Goal: Information Seeking & Learning: Learn about a topic

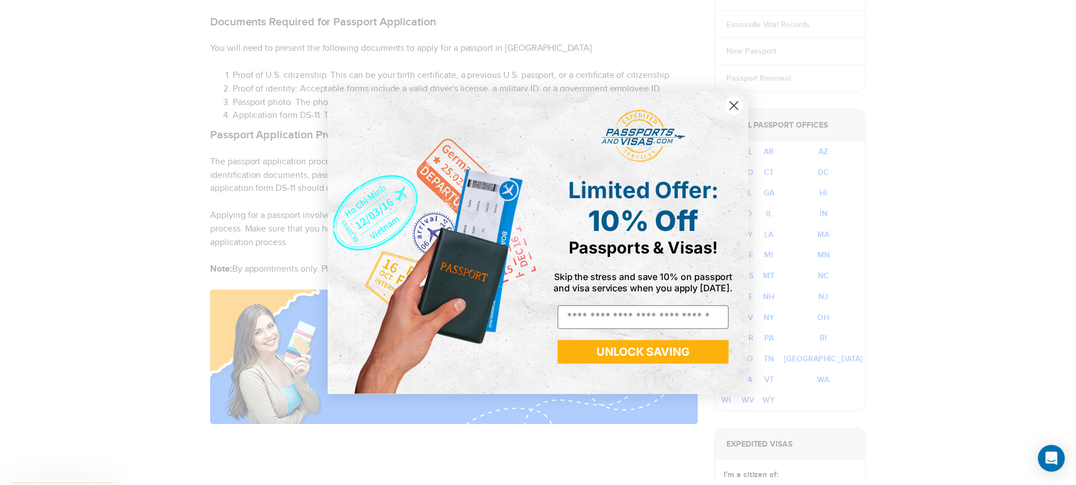
scroll to position [603, 0]
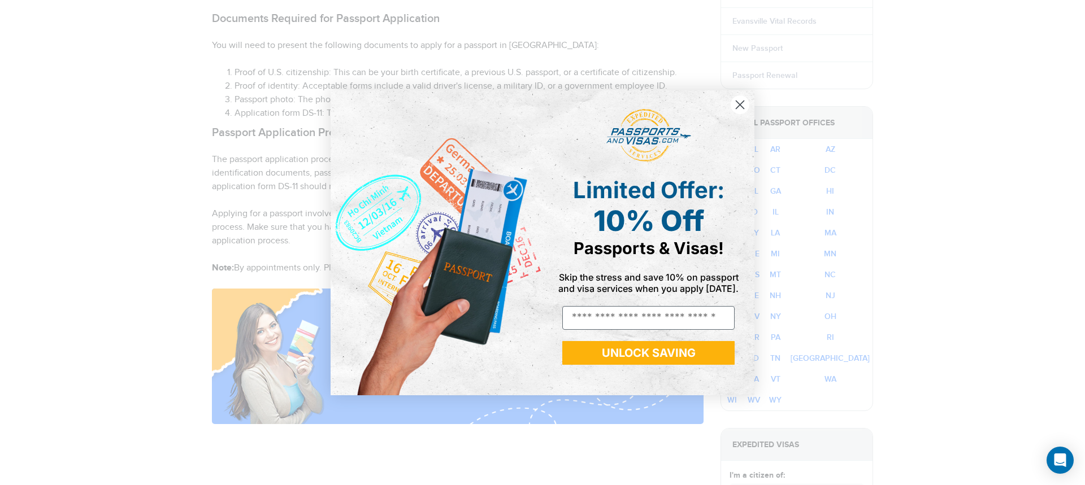
click at [746, 106] on circle "Close dialog" at bounding box center [739, 104] width 19 height 19
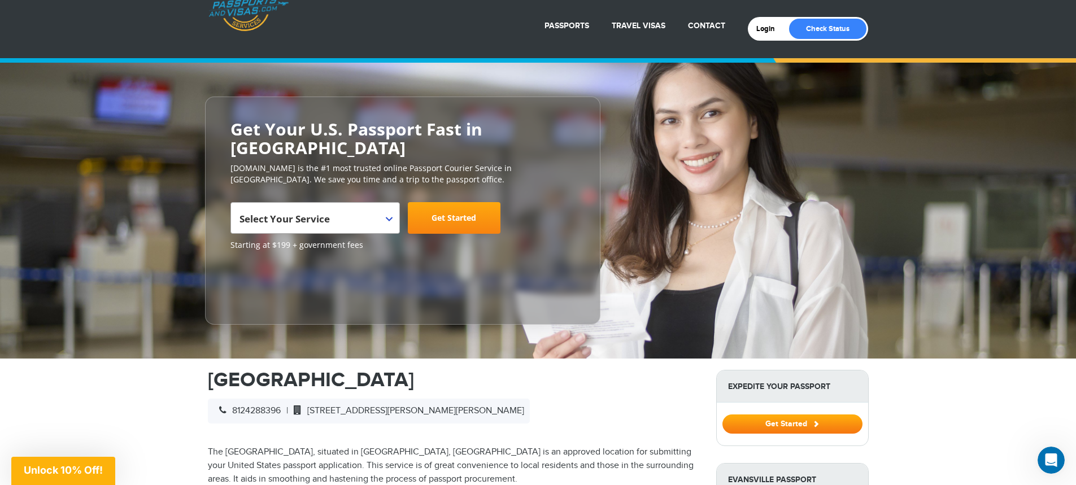
scroll to position [0, 0]
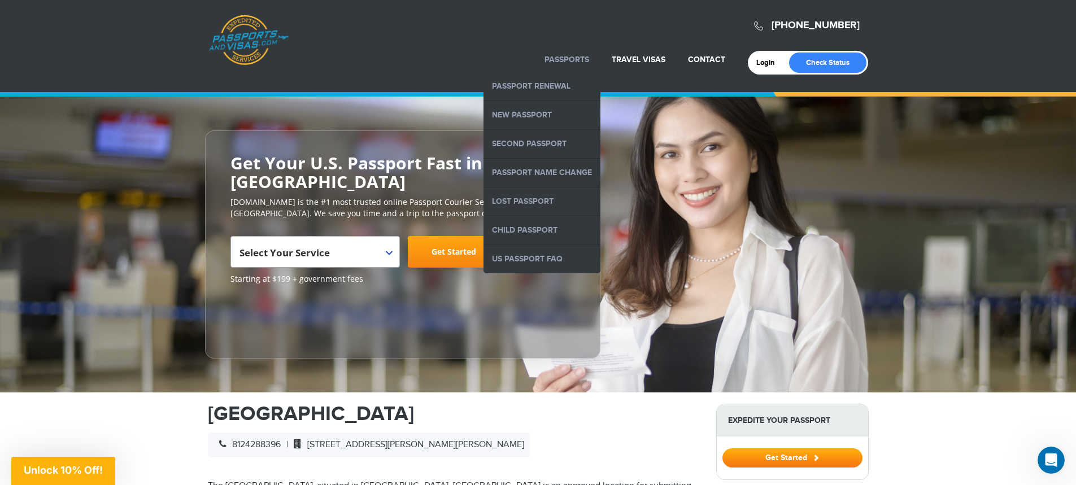
click at [578, 53] on li "Passports Passport Renewal New Passport Second Passport Passport Name Change Lo…" at bounding box center [566, 59] width 67 height 25
click at [548, 108] on link "New Passport" at bounding box center [542, 115] width 117 height 28
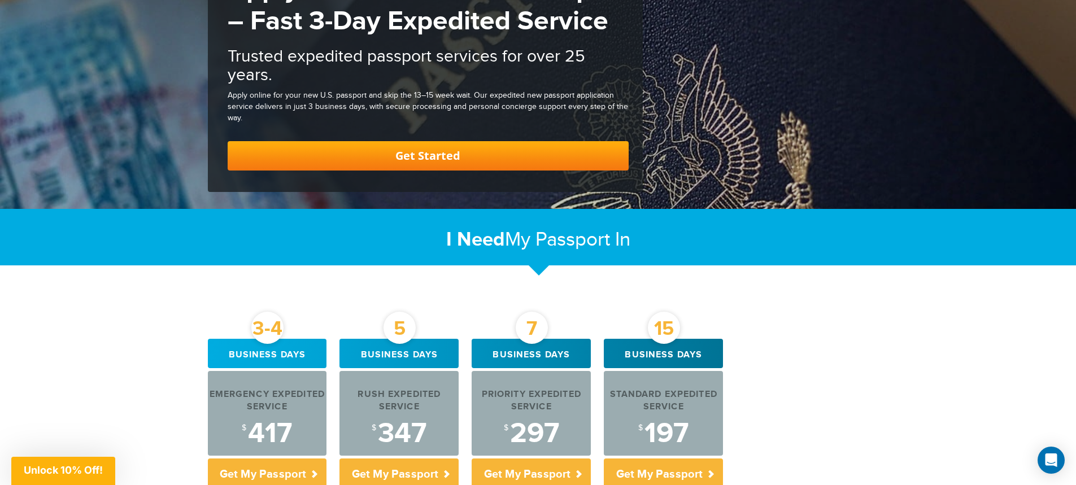
scroll to position [129, 0]
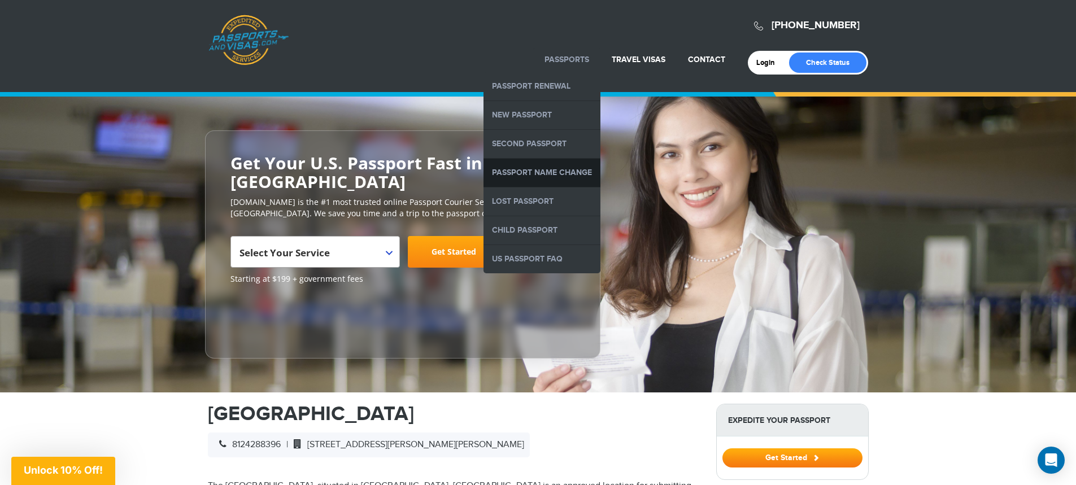
click at [533, 171] on link "Passport Name Change" at bounding box center [542, 173] width 117 height 28
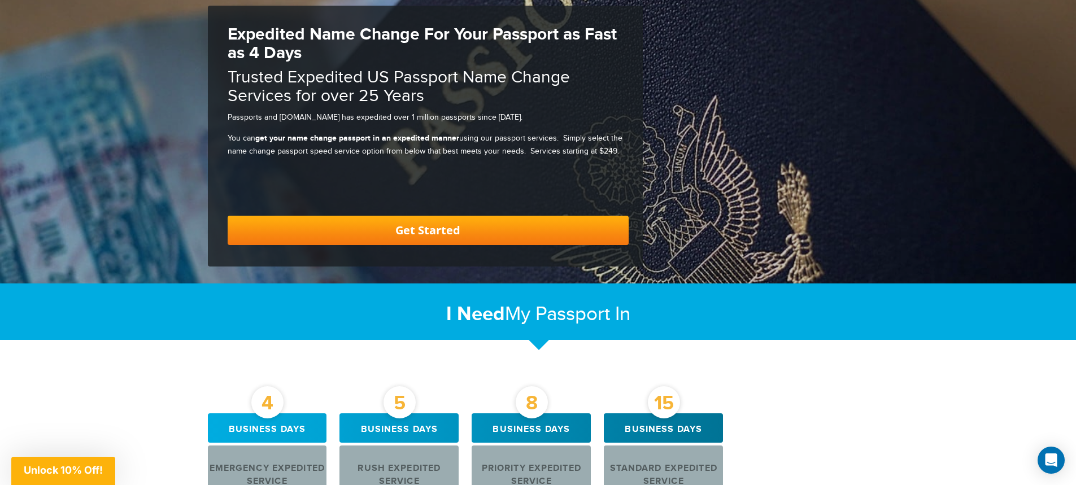
scroll to position [112, 0]
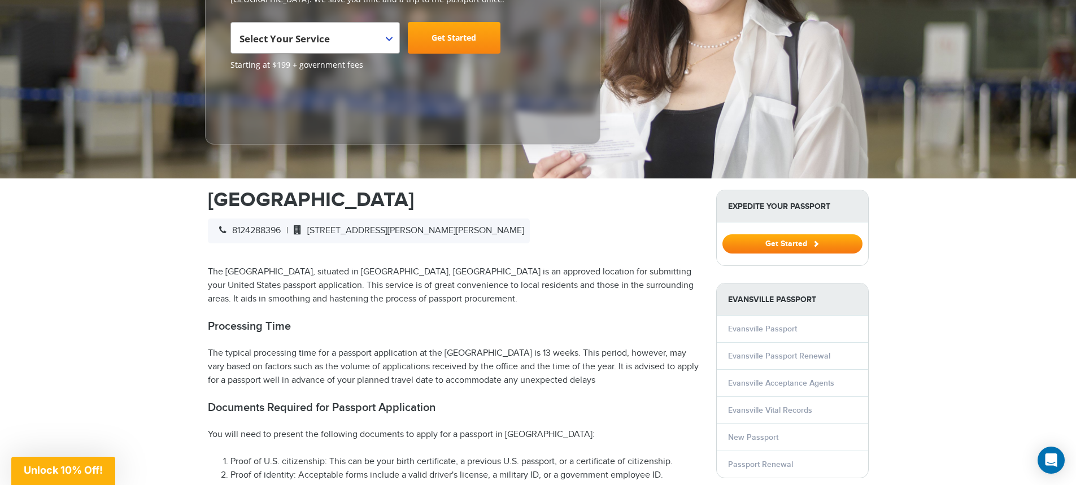
scroll to position [215, 0]
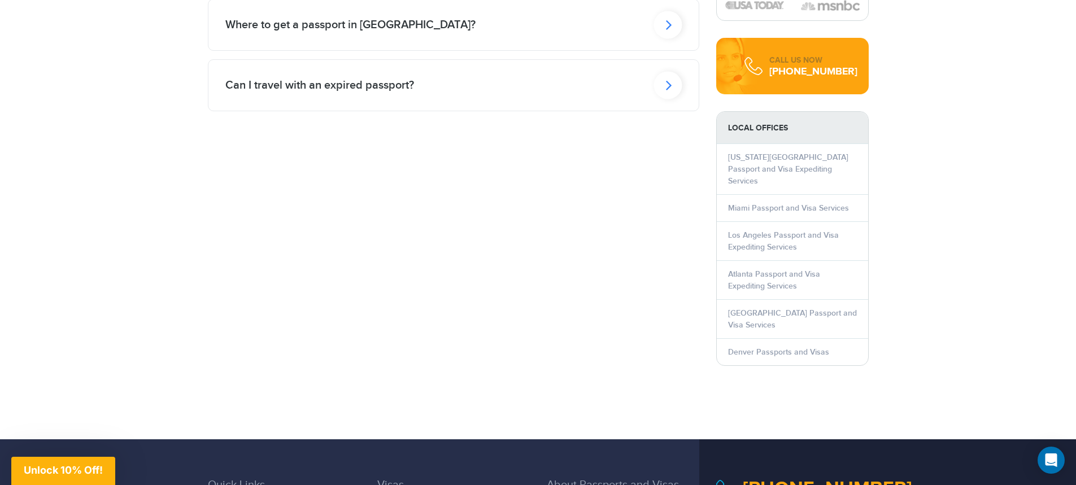
scroll to position [1100, 0]
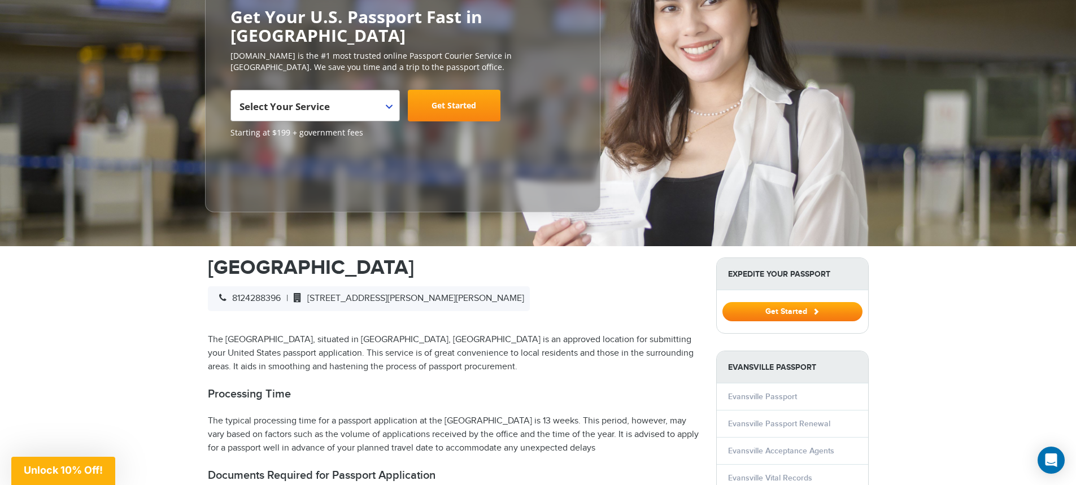
scroll to position [109, 0]
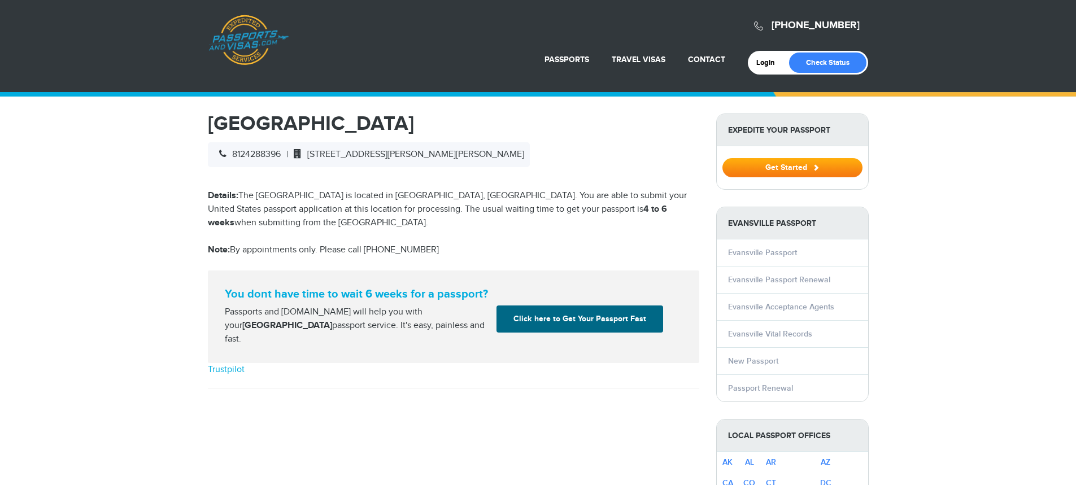
select select "**********"
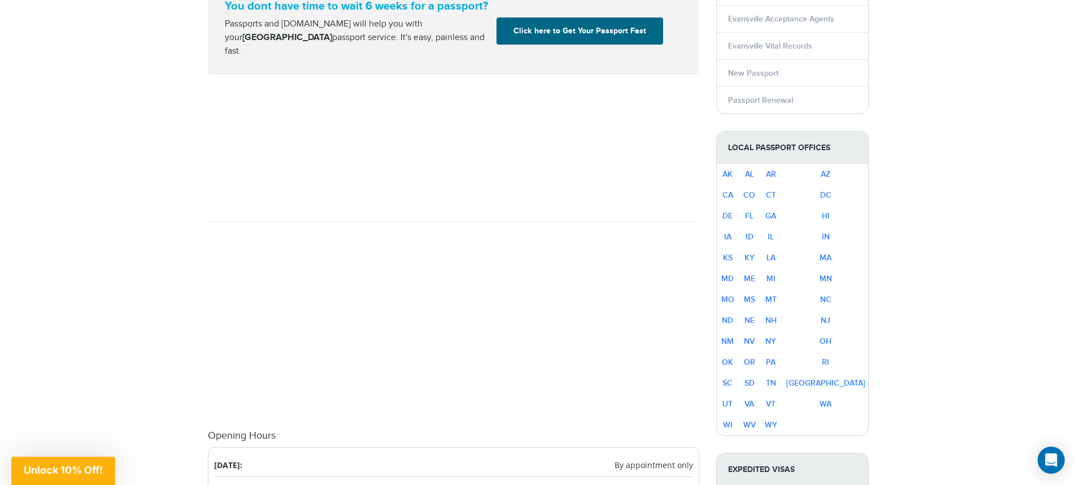
scroll to position [270, 0]
